Goal: Entertainment & Leisure: Consume media (video, audio)

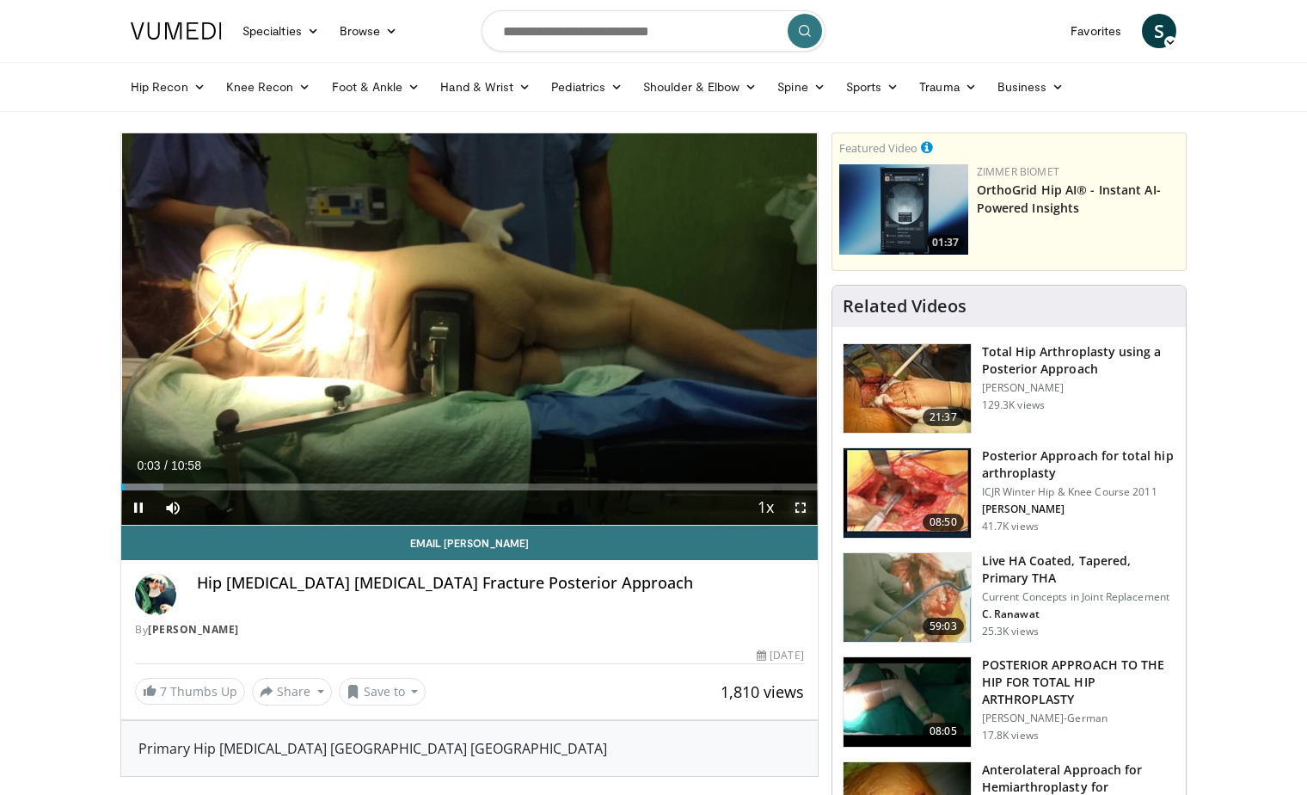
click at [800, 510] on span "Video Player" at bounding box center [801, 507] width 34 height 34
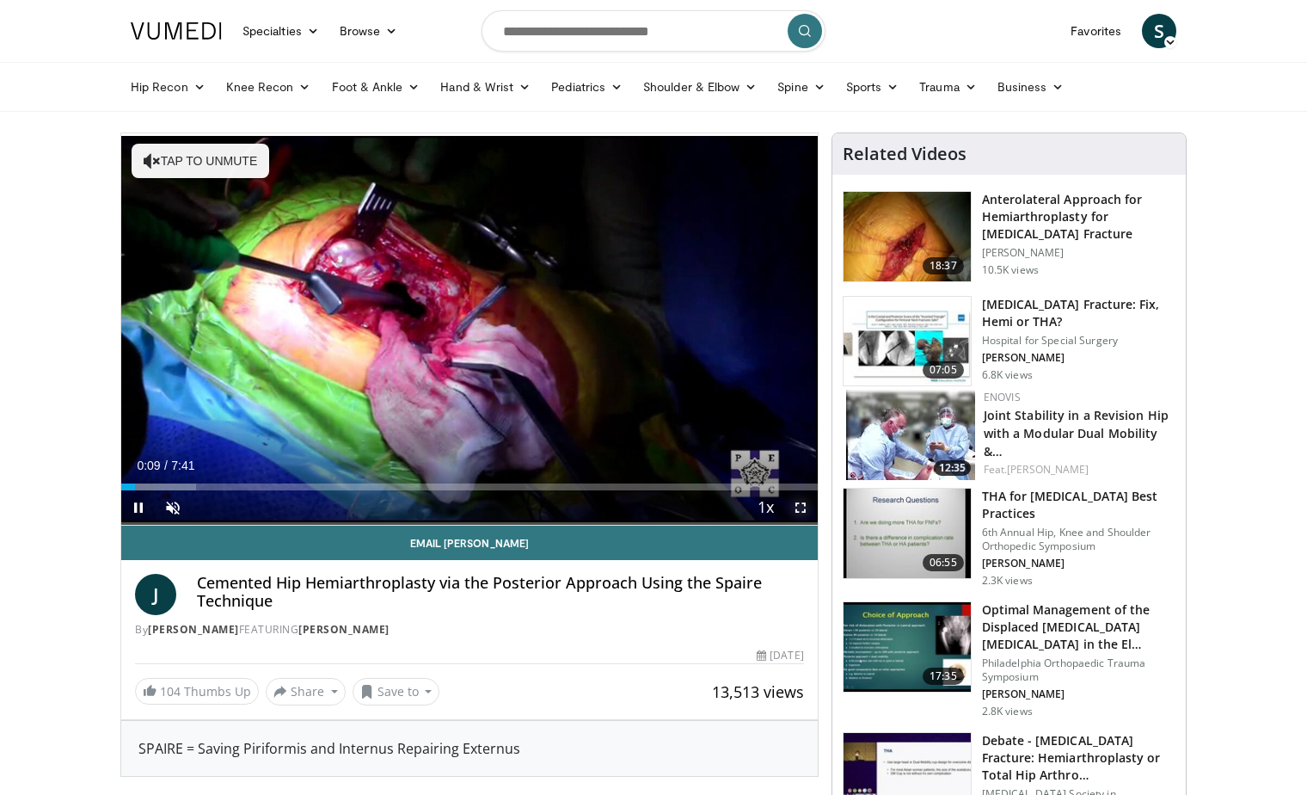
click at [797, 503] on span "Video Player" at bounding box center [801, 507] width 34 height 34
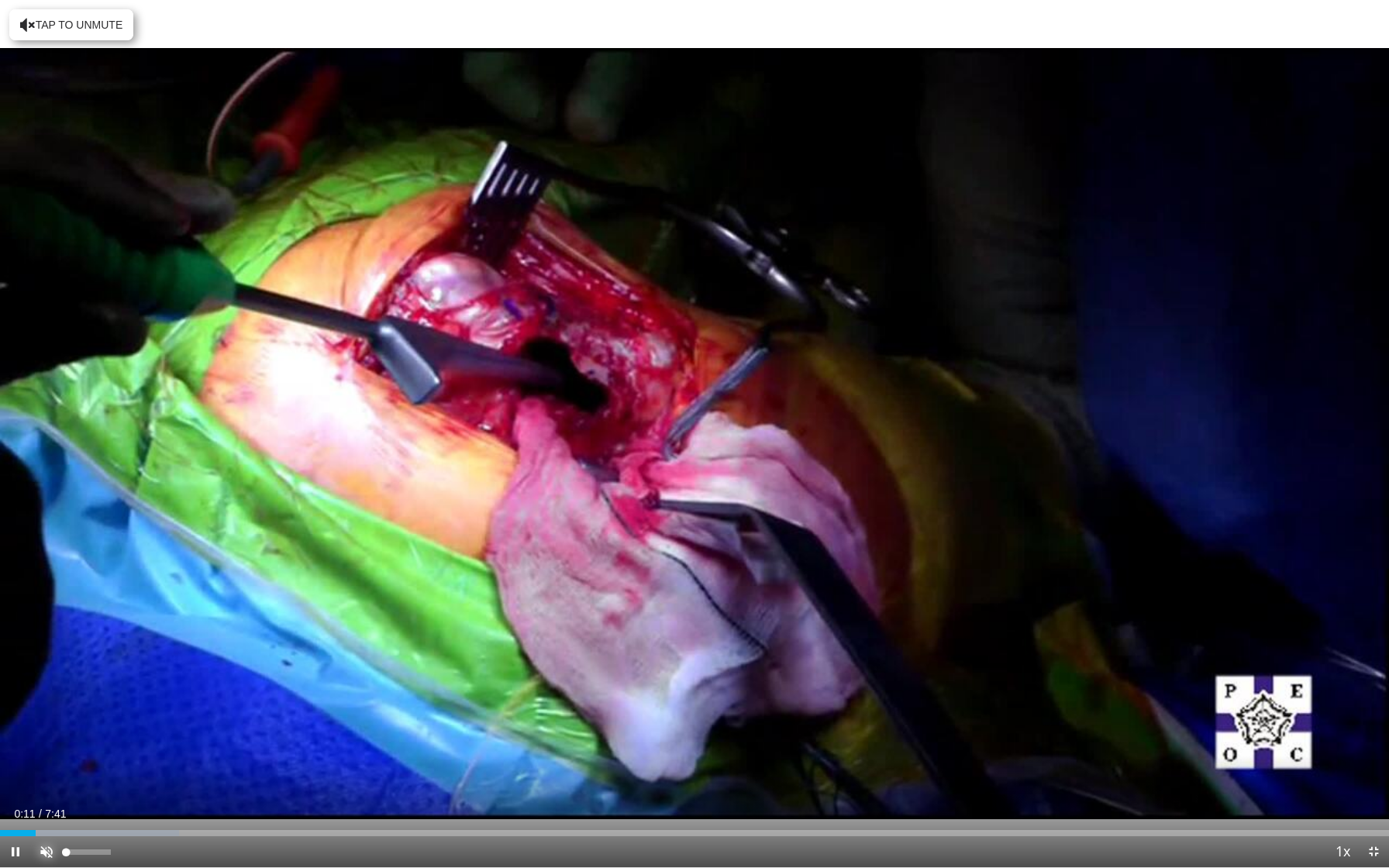
click at [50, 716] on span "Video Player" at bounding box center [46, 852] width 31 height 31
drag, startPoint x: 109, startPoint y: 850, endPoint x: 91, endPoint y: 851, distance: 18.0
click at [91, 716] on div "Volume Level" at bounding box center [78, 853] width 25 height 5
click at [12, 716] on video-js "**********" at bounding box center [694, 434] width 1389 height 868
click at [16, 716] on span "Video Player" at bounding box center [15, 852] width 31 height 31
